Goal: Check status: Check status

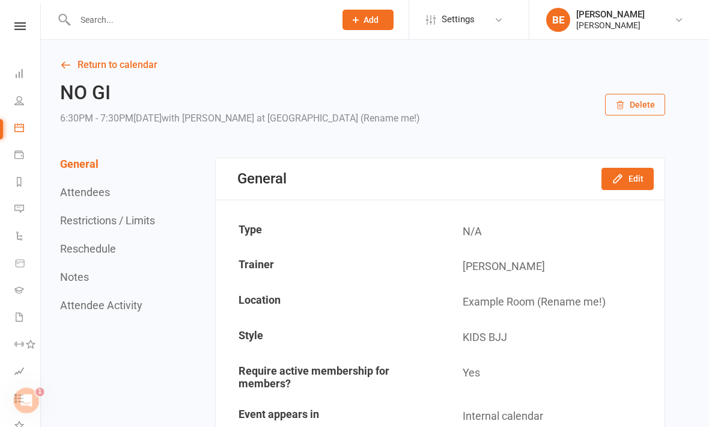
click at [20, 25] on icon at bounding box center [19, 26] width 11 height 8
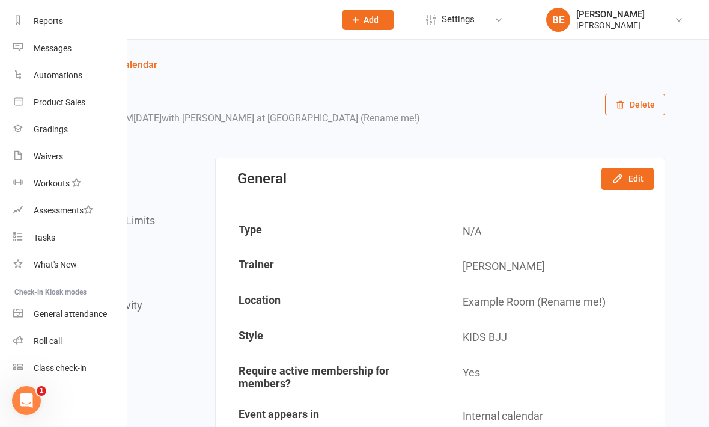
scroll to position [152, 1]
click at [84, 365] on div "Class check-in" at bounding box center [60, 368] width 53 height 10
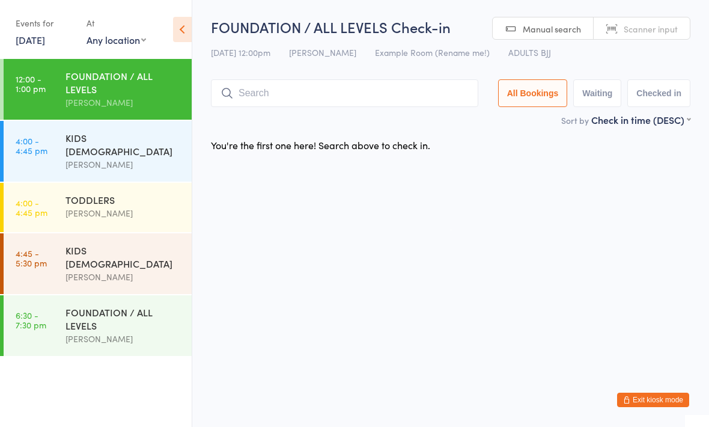
click at [31, 40] on link "[DATE]" at bounding box center [30, 39] width 29 height 13
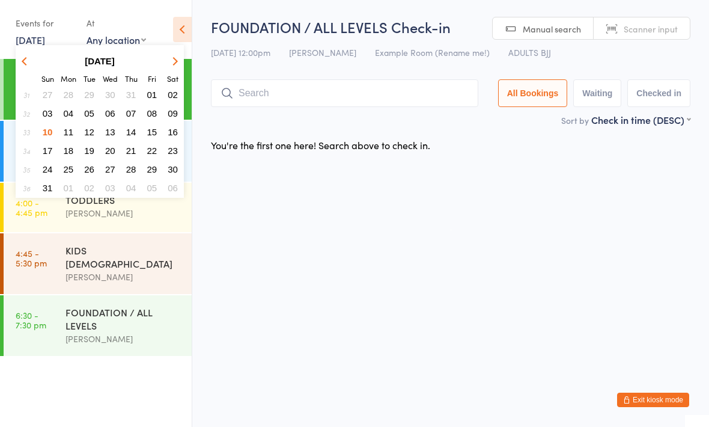
click at [88, 136] on span "12" at bounding box center [89, 132] width 10 height 10
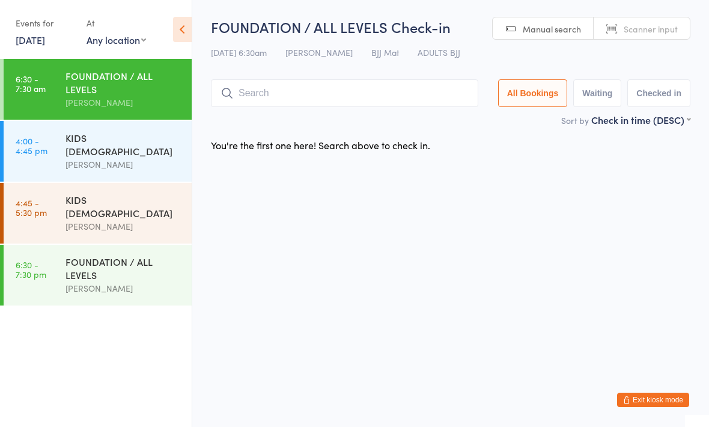
click at [41, 46] on link "[DATE]" at bounding box center [30, 39] width 29 height 13
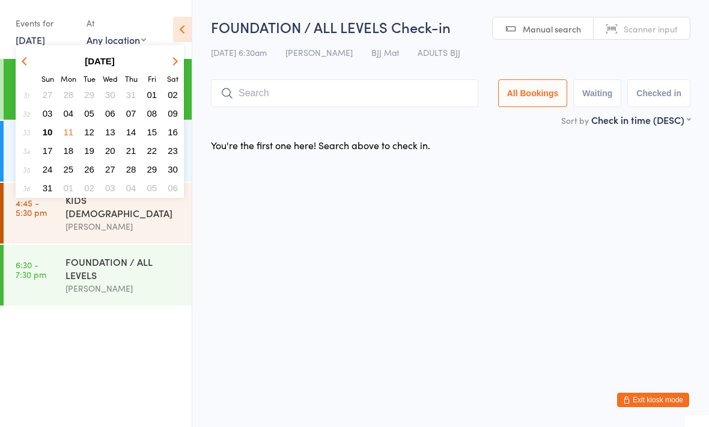
click at [112, 136] on span "13" at bounding box center [110, 132] width 10 height 10
